Goal: Information Seeking & Learning: Learn about a topic

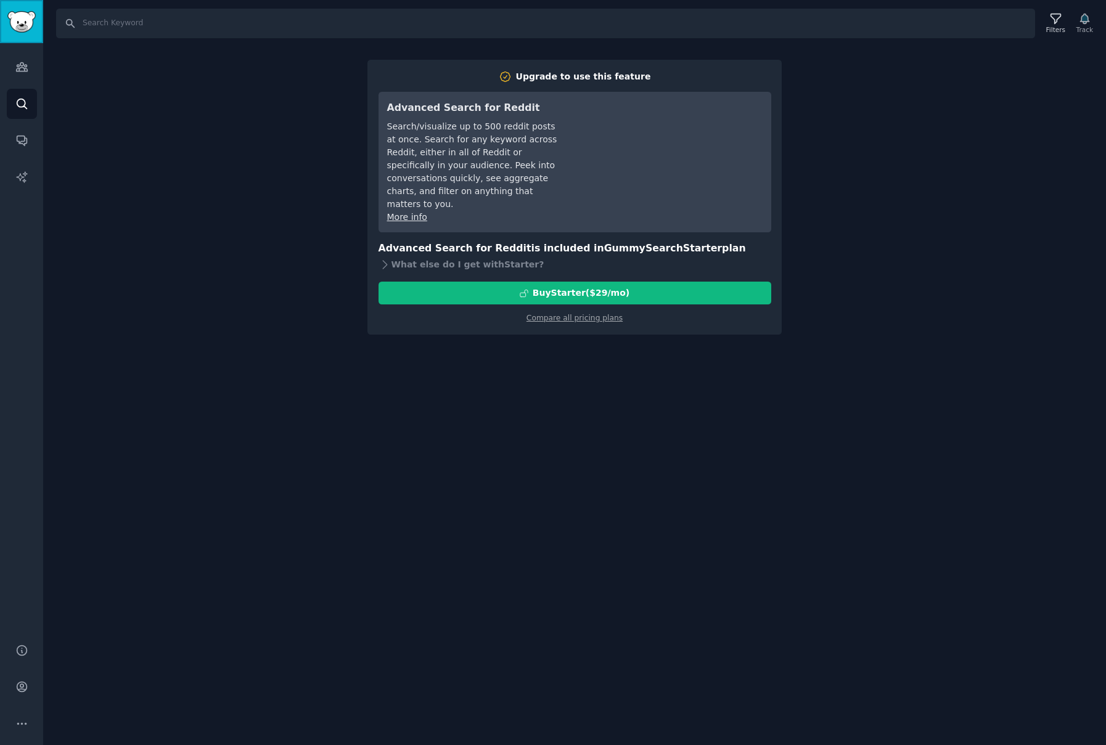
click at [18, 15] on img "Sidebar" at bounding box center [21, 22] width 28 height 22
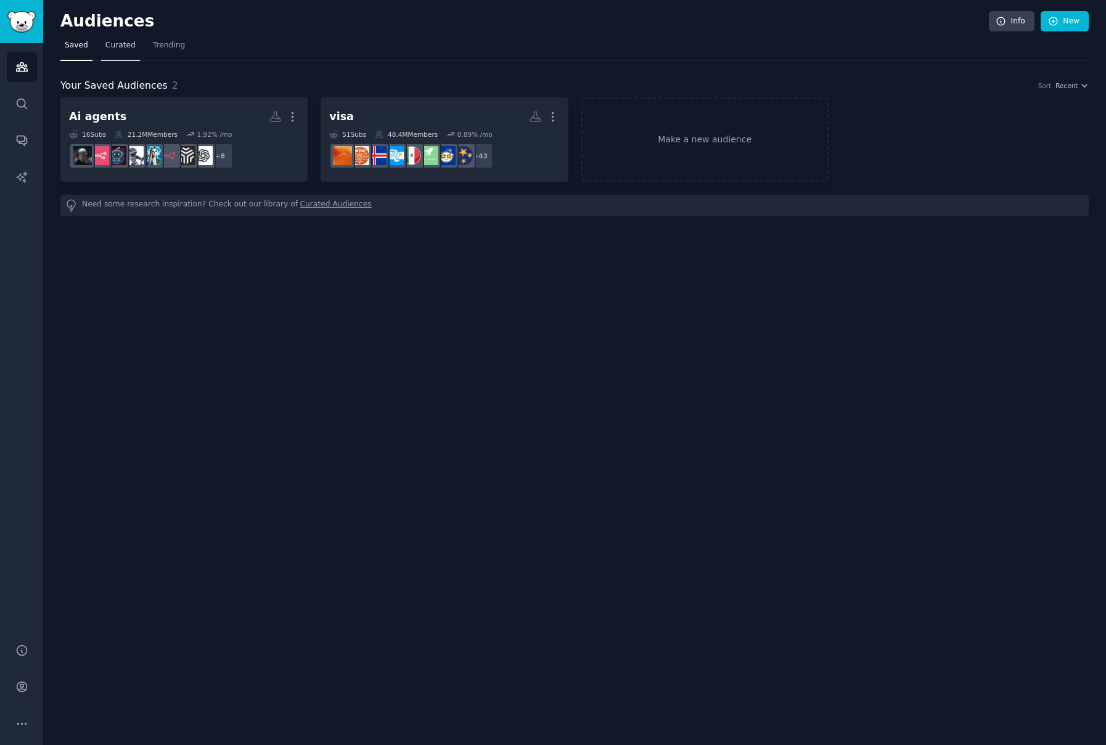
click at [123, 51] on link "Curated" at bounding box center [120, 48] width 39 height 25
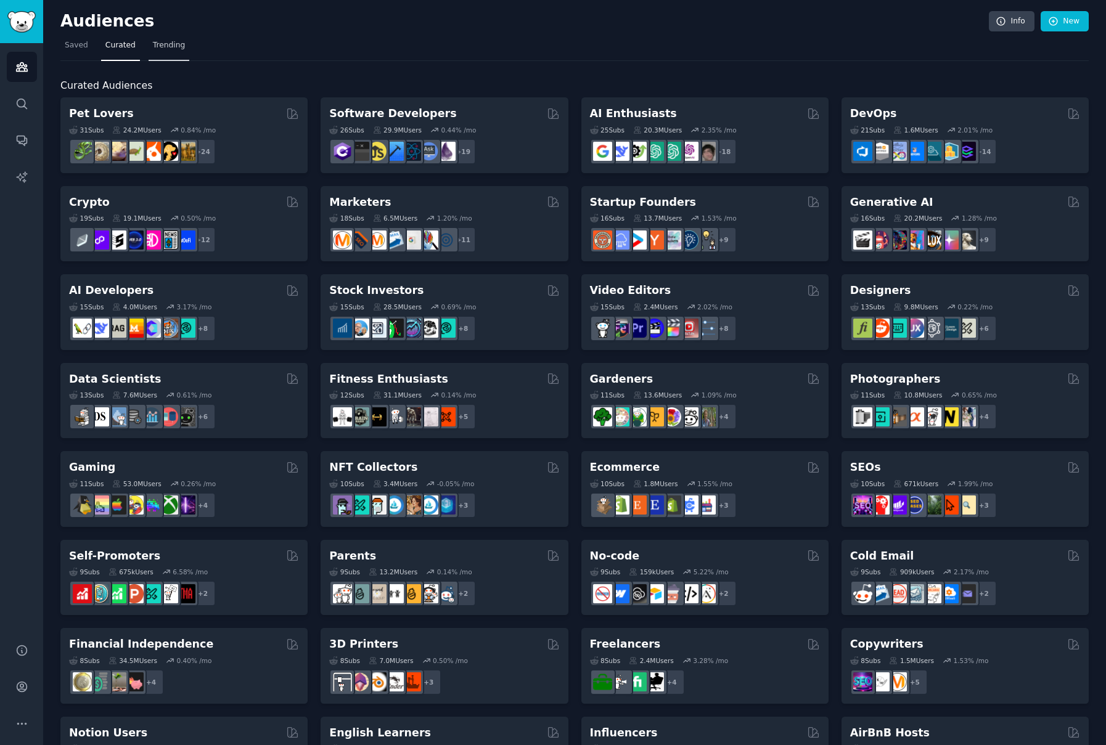
click at [152, 51] on link "Trending" at bounding box center [169, 48] width 41 height 25
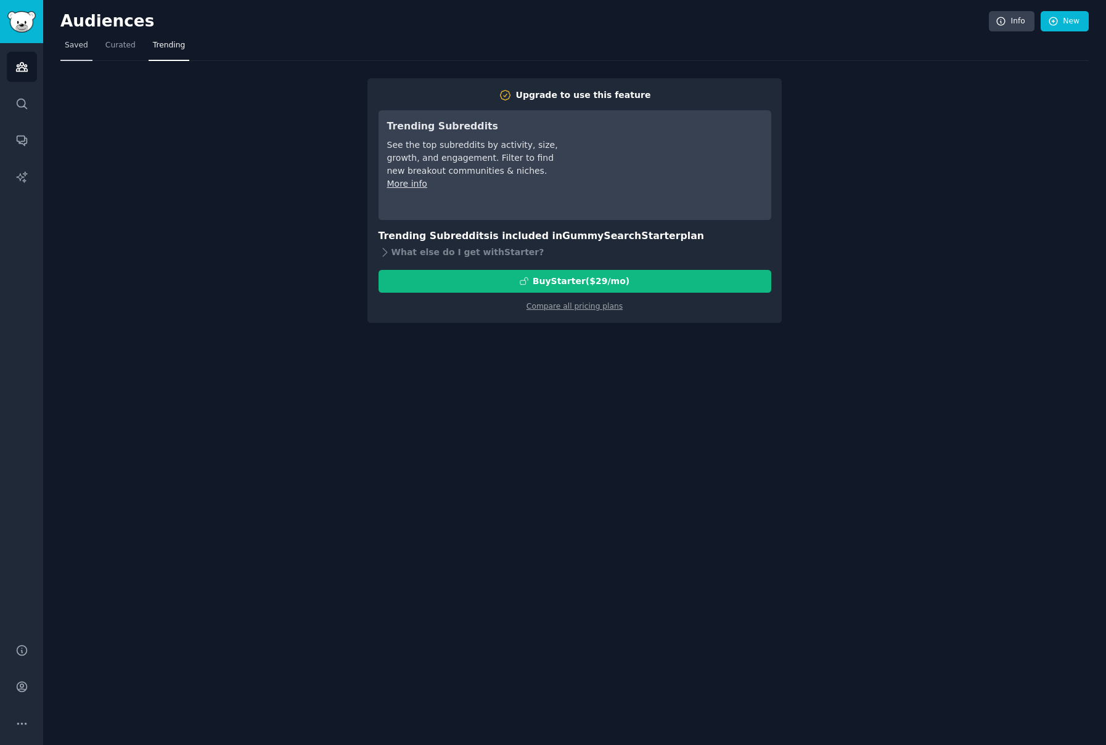
click at [82, 51] on link "Saved" at bounding box center [76, 48] width 32 height 25
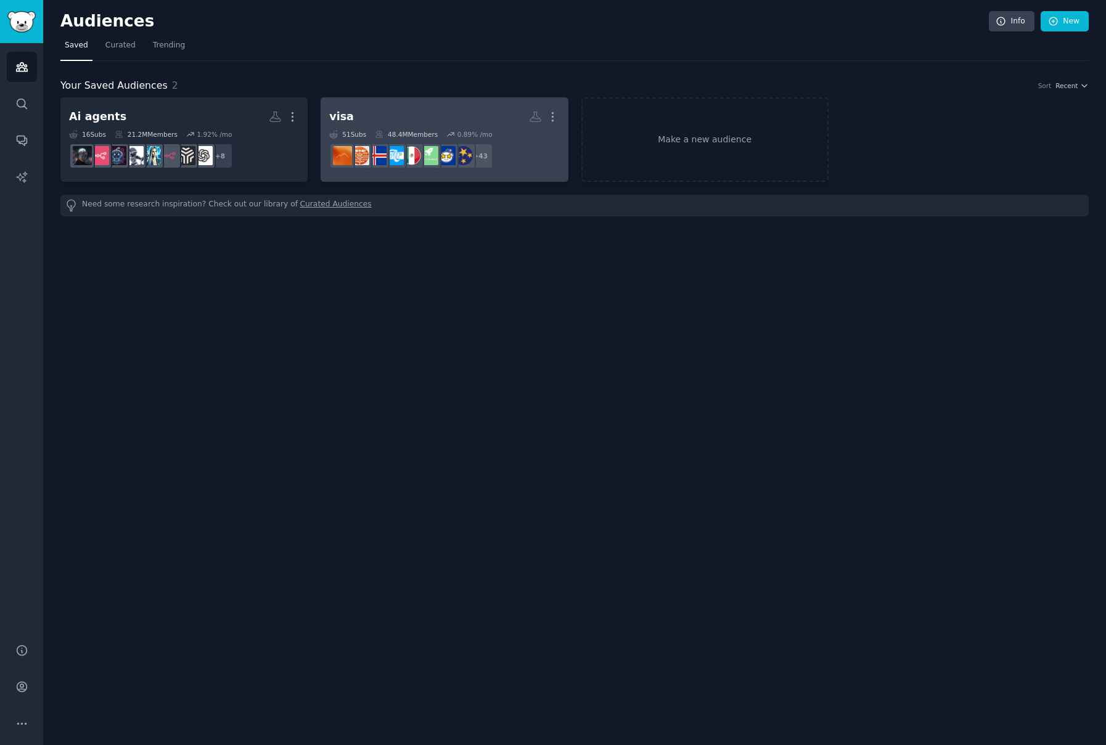
click at [358, 110] on h2 "visa More" at bounding box center [444, 117] width 230 height 22
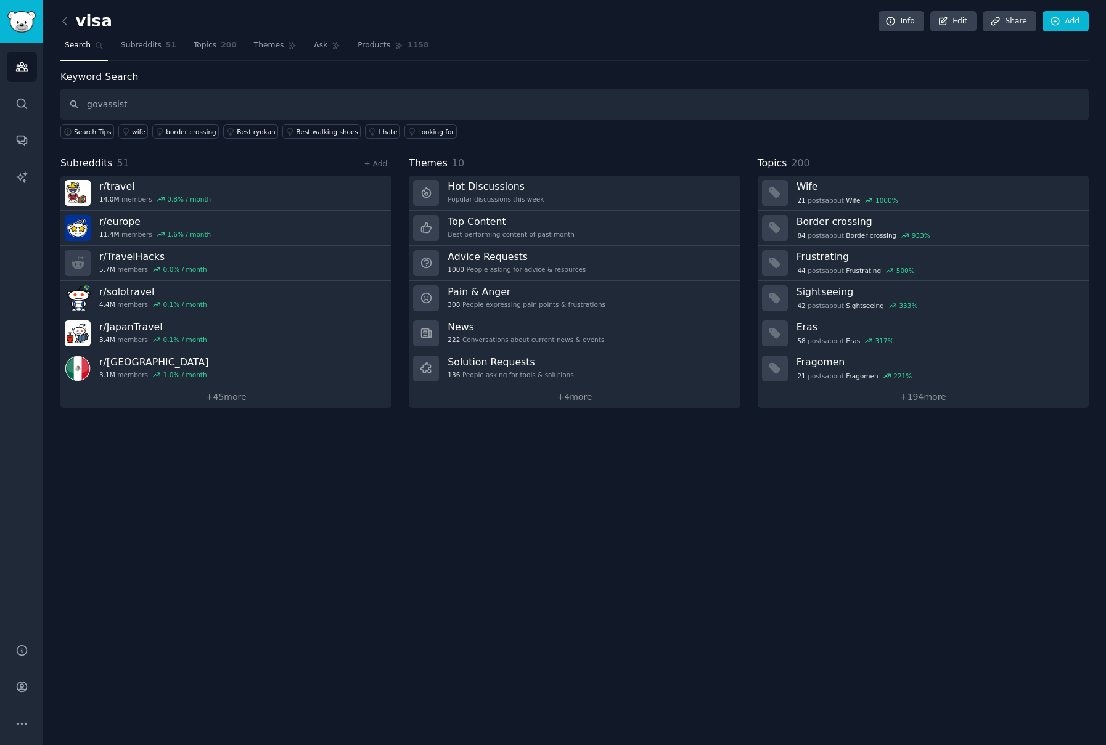
type input "govassist"
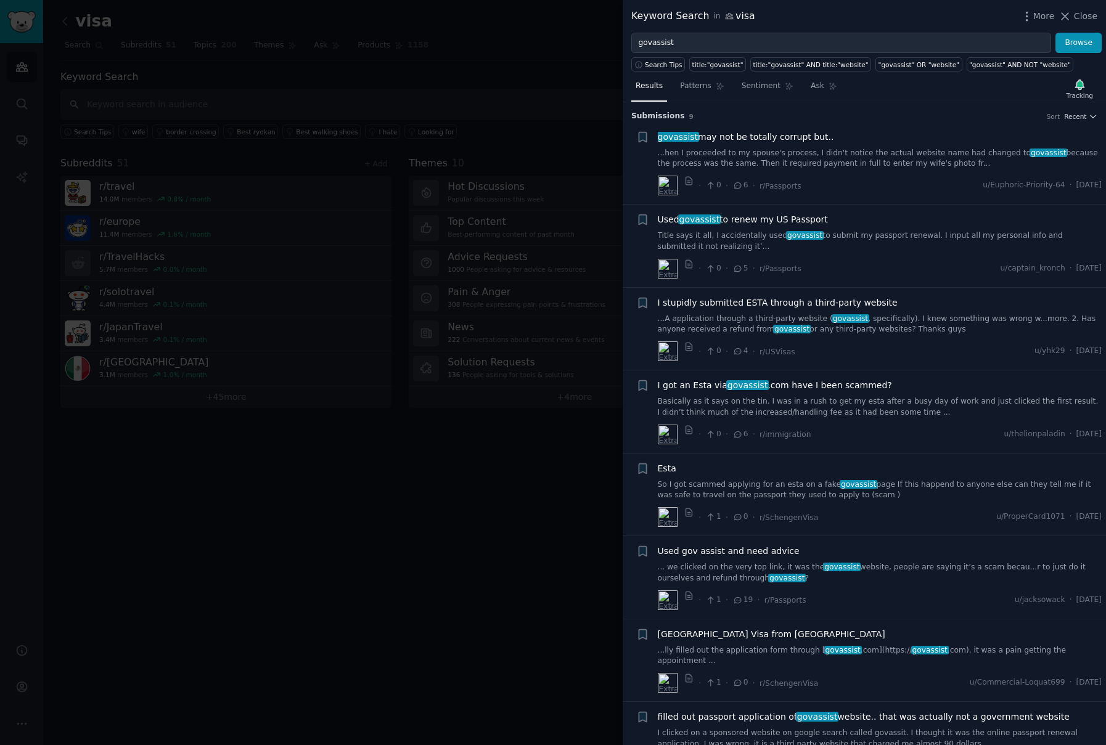
click at [412, 545] on div at bounding box center [553, 372] width 1106 height 745
